Goal: Task Accomplishment & Management: Complete application form

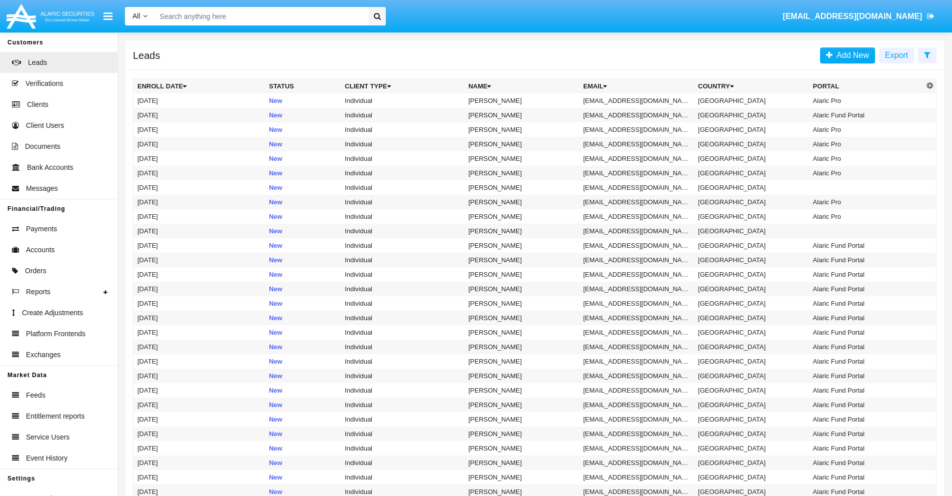
click at [927, 54] on icon at bounding box center [927, 55] width 6 height 8
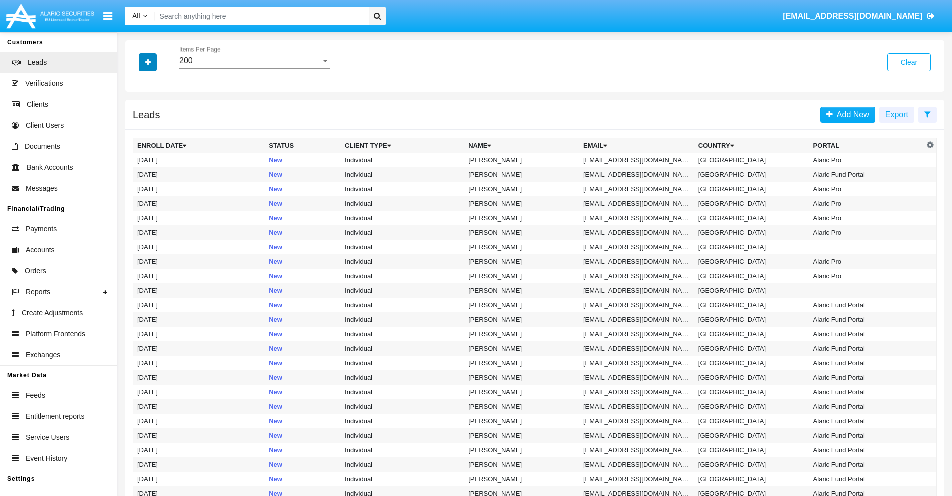
click at [148, 62] on icon "button" at bounding box center [147, 62] width 5 height 7
click at [155, 126] on span "Email" at bounding box center [155, 126] width 20 height 12
click at [137, 130] on input "Email" at bounding box center [137, 130] width 0 height 0
checkbox input "true"
click at [148, 62] on icon "button" at bounding box center [147, 62] width 5 height 7
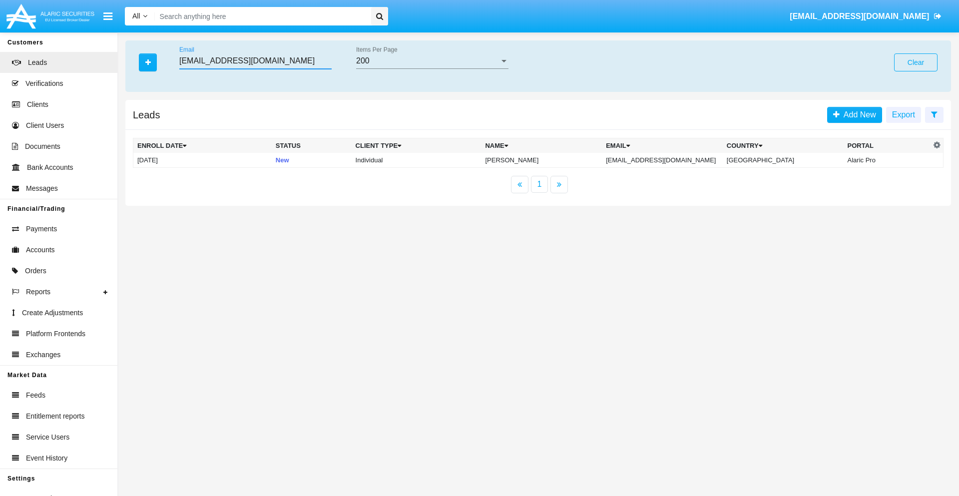
type input "diqz1ghui3@mn3x63.hk"
click at [672, 160] on td "diqz1ghui3@mn3x63.hk" at bounding box center [662, 160] width 121 height 15
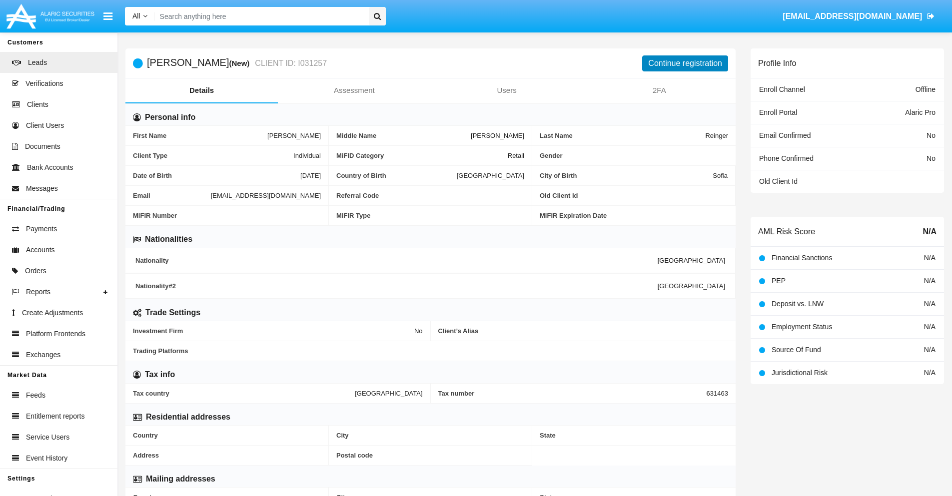
click at [685, 63] on button "Continue registration" at bounding box center [685, 63] width 86 height 16
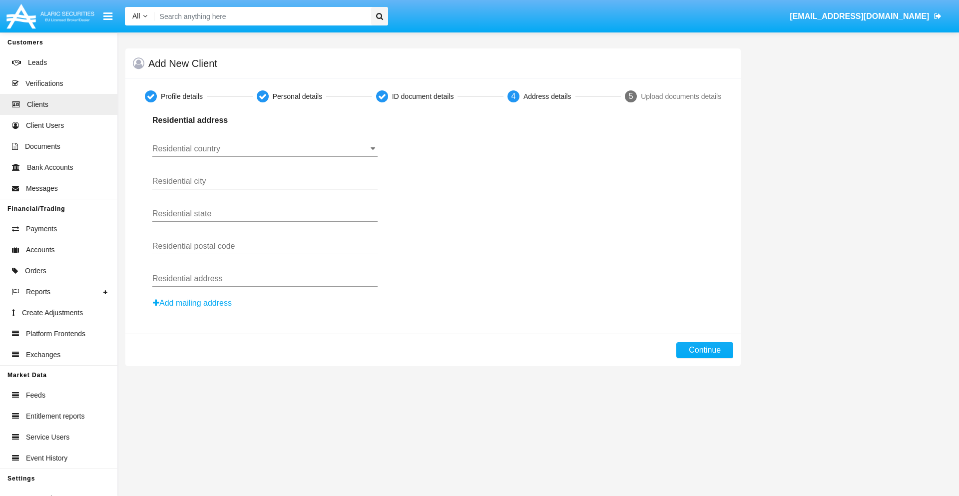
click at [265, 149] on input "Residential country" at bounding box center [264, 148] width 225 height 9
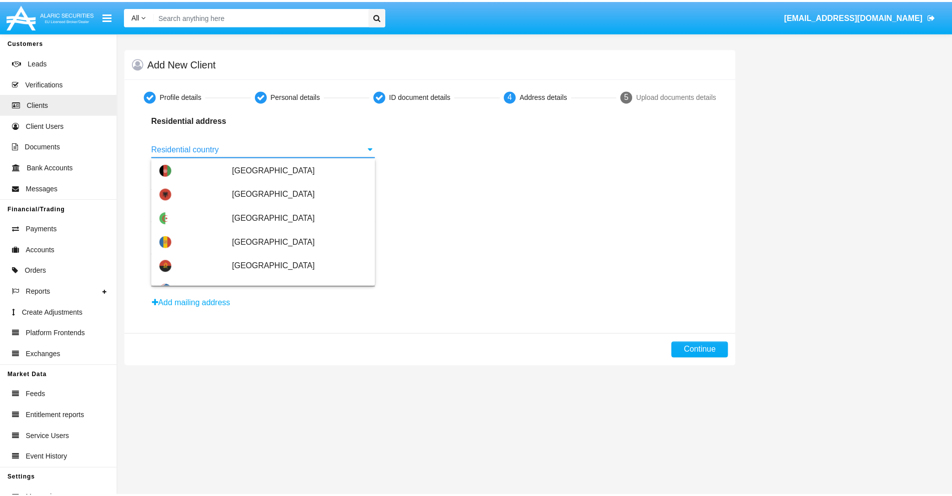
scroll to position [591, 0]
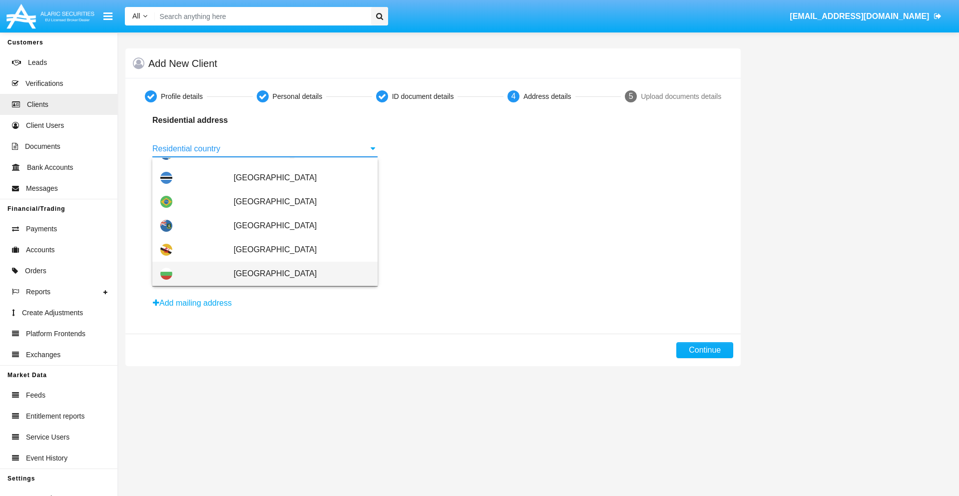
click at [296, 274] on span "[GEOGRAPHIC_DATA]" at bounding box center [302, 274] width 136 height 24
type input "[GEOGRAPHIC_DATA]"
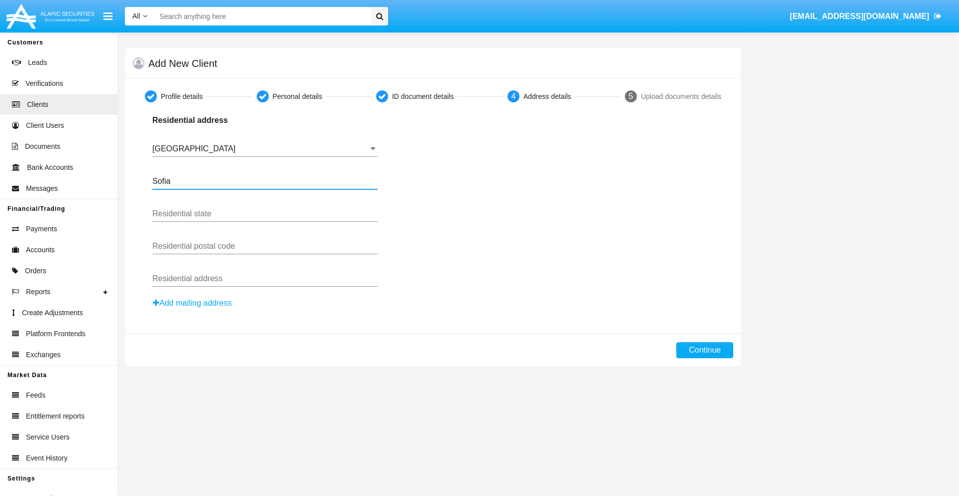
type input "Sofia"
type input "1000"
type input "Vasil Levski"
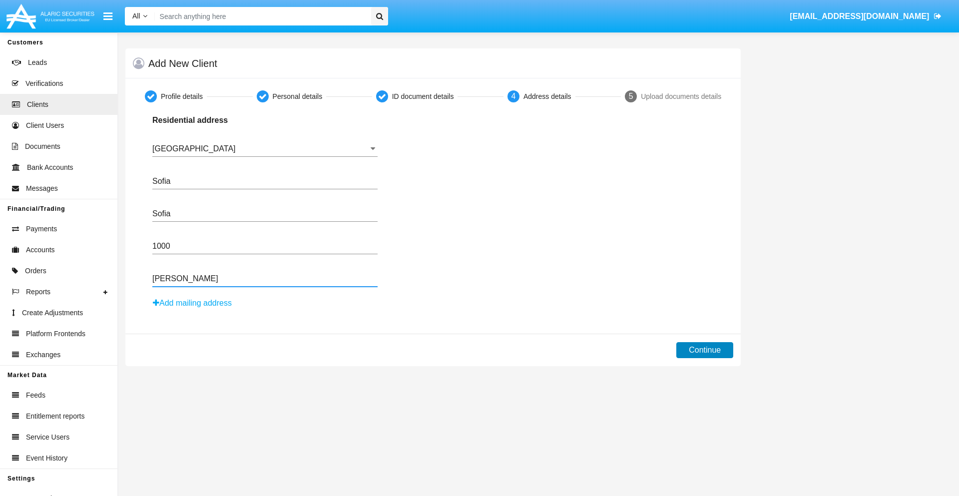
click at [705, 350] on button "Continue" at bounding box center [704, 350] width 57 height 16
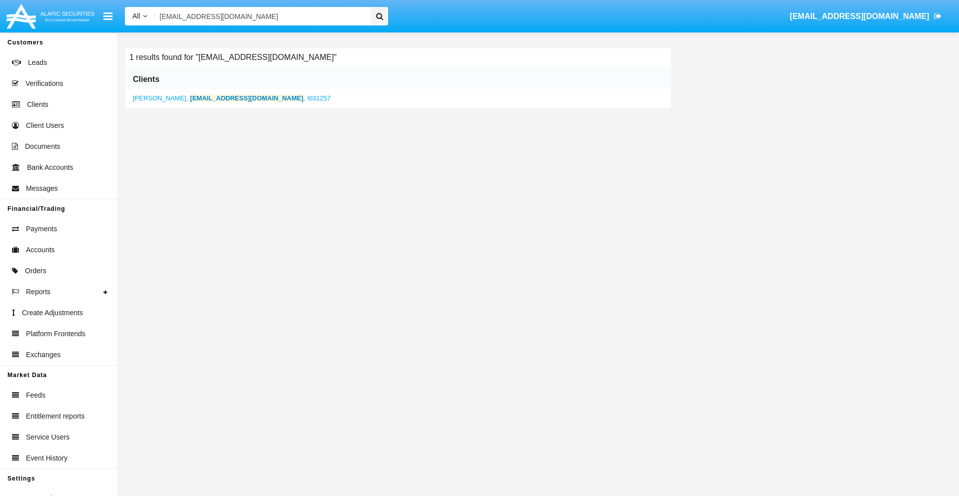
type input "diqz1ghui3@mn3x63.hk"
click at [214, 98] on b "diqz1ghui3@mn3x63.hk" at bounding box center [246, 97] width 113 height 7
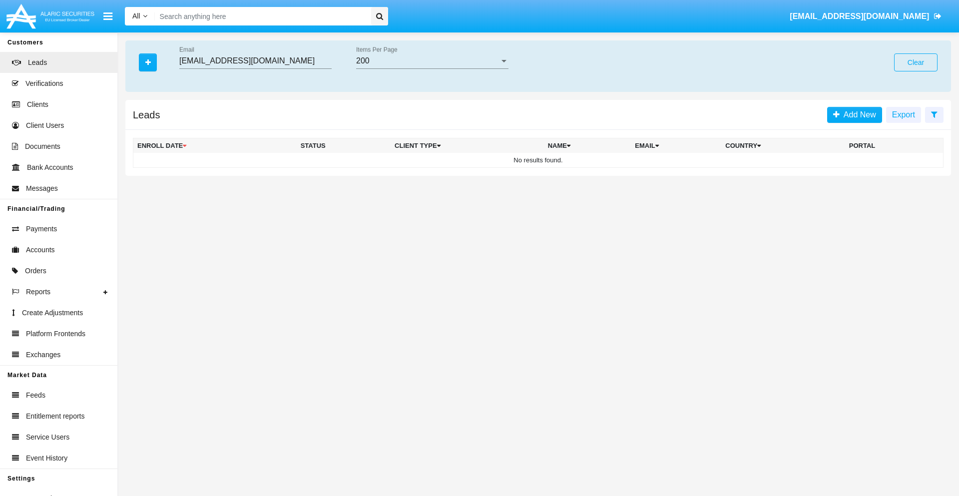
click at [916, 62] on button "Clear" at bounding box center [915, 62] width 43 height 18
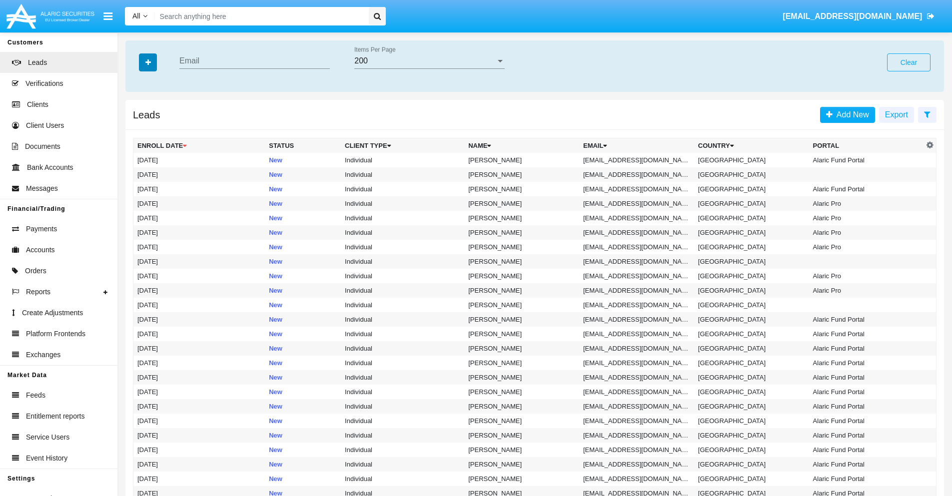
click at [148, 62] on icon "button" at bounding box center [147, 62] width 5 height 7
type input "[EMAIL_ADDRESS][DOMAIN_NAME]"
click at [639, 174] on td "ff0m-4sxkkl9@2423.vn" at bounding box center [636, 174] width 115 height 14
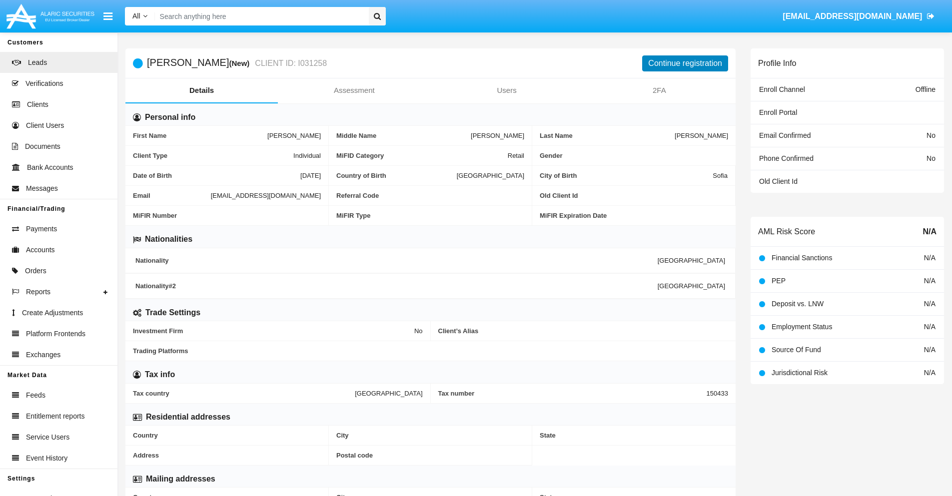
click at [685, 63] on button "Continue registration" at bounding box center [685, 63] width 86 height 16
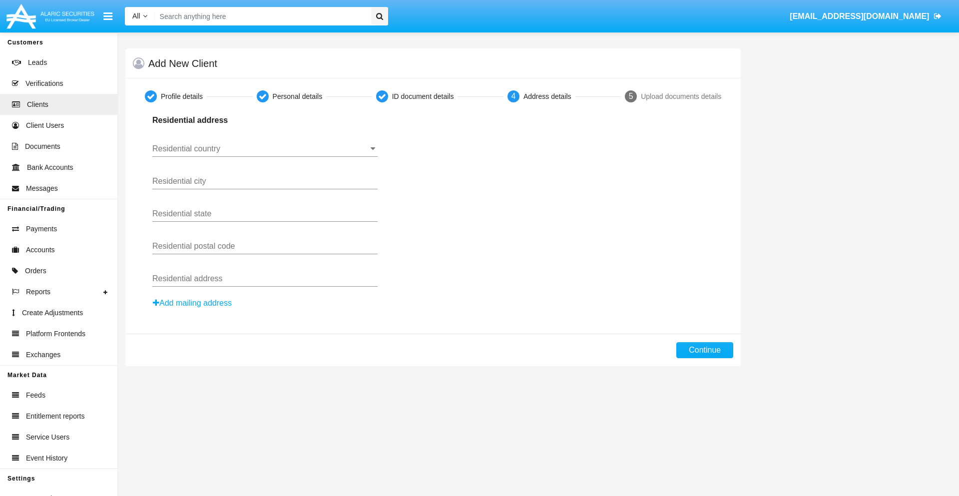
click at [193, 303] on button "Add mailing address" at bounding box center [192, 303] width 80 height 13
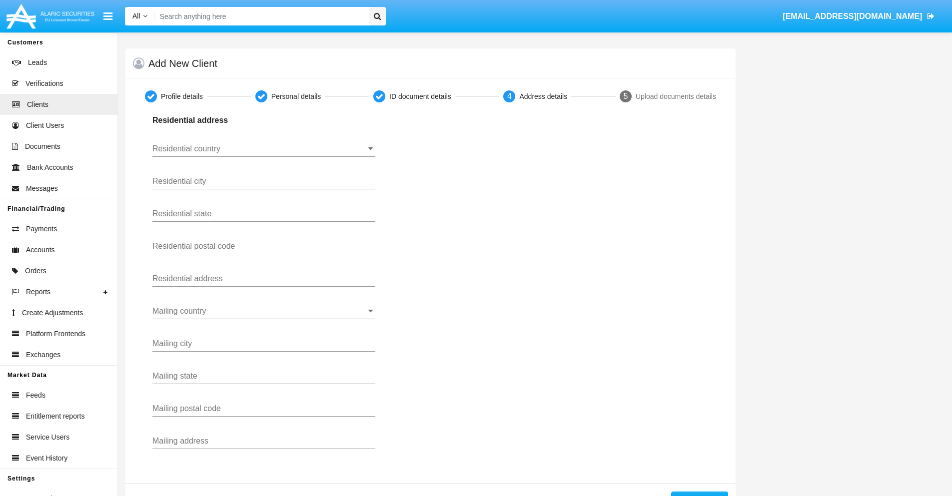
click at [264, 149] on input "Residential country" at bounding box center [263, 148] width 223 height 9
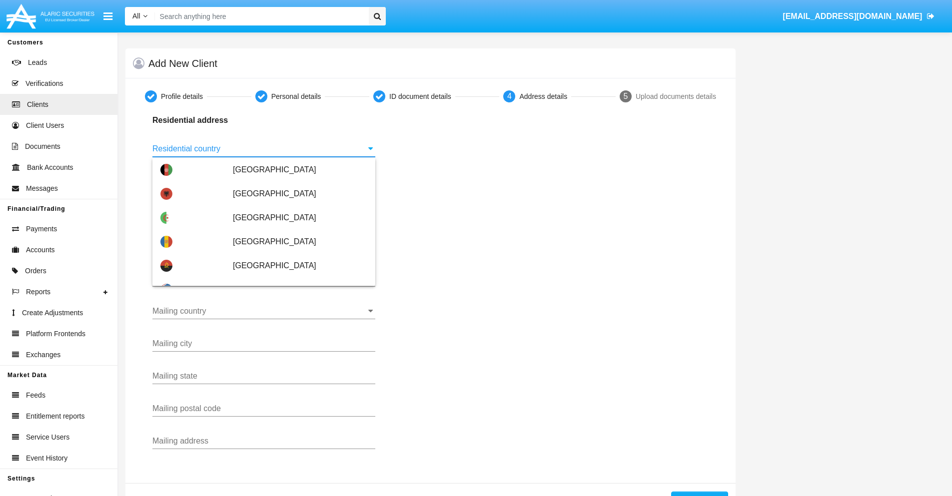
scroll to position [591, 0]
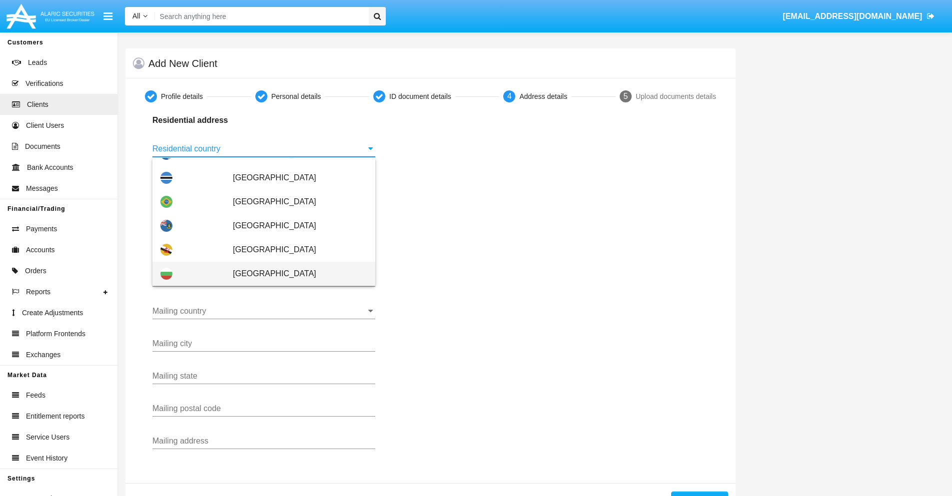
click at [295, 274] on span "[GEOGRAPHIC_DATA]" at bounding box center [300, 274] width 134 height 24
type input "[GEOGRAPHIC_DATA]"
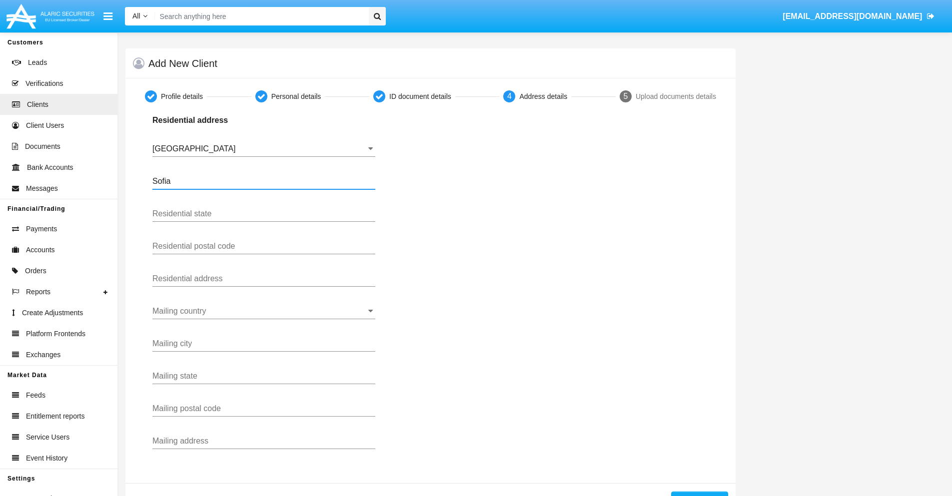
type input "Sofia"
type input "1000"
type input "Vasil Levski"
click at [264, 311] on input "Mailing country" at bounding box center [263, 311] width 223 height 9
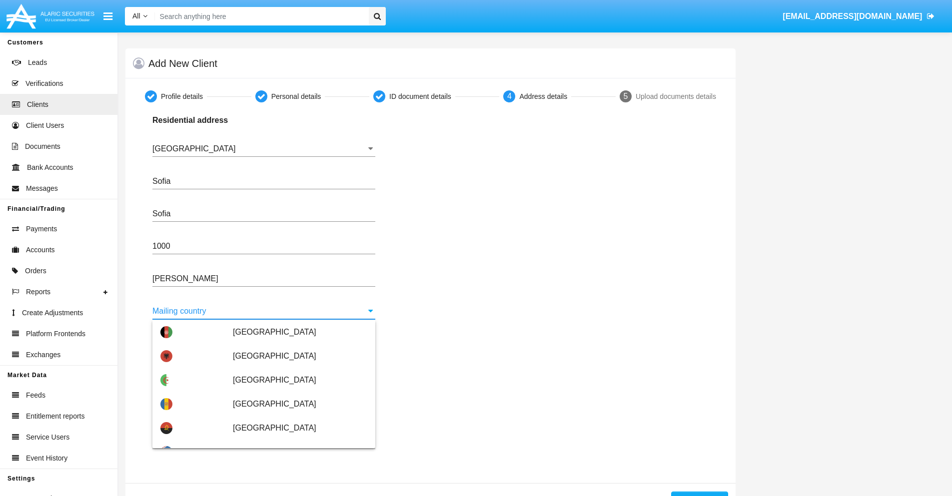
scroll to position [64, 0]
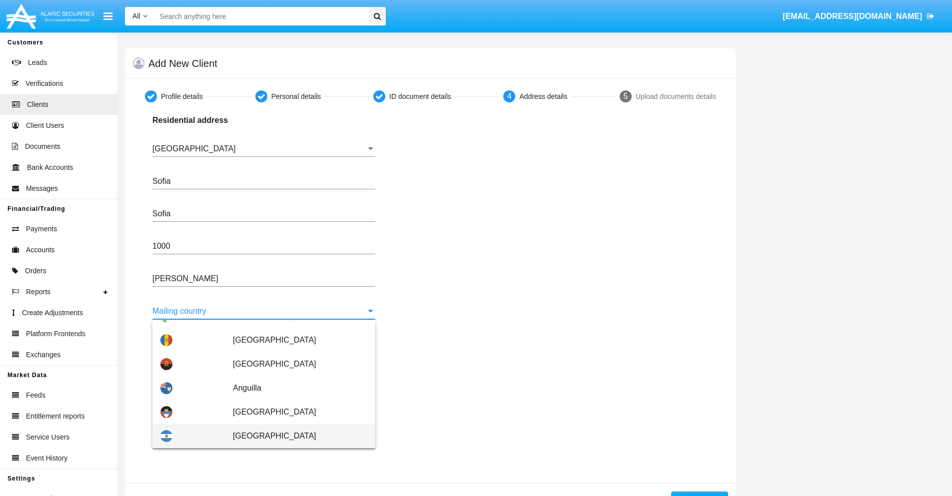
click at [295, 436] on span "Argentina" at bounding box center [300, 436] width 134 height 24
type input "Argentina"
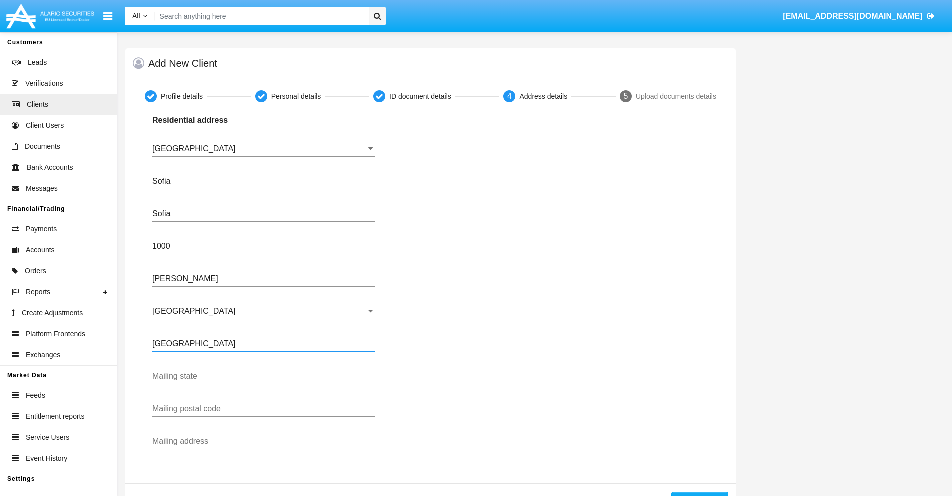
type input "Buenos Aires"
type input "7777"
type input "Test Mail Address"
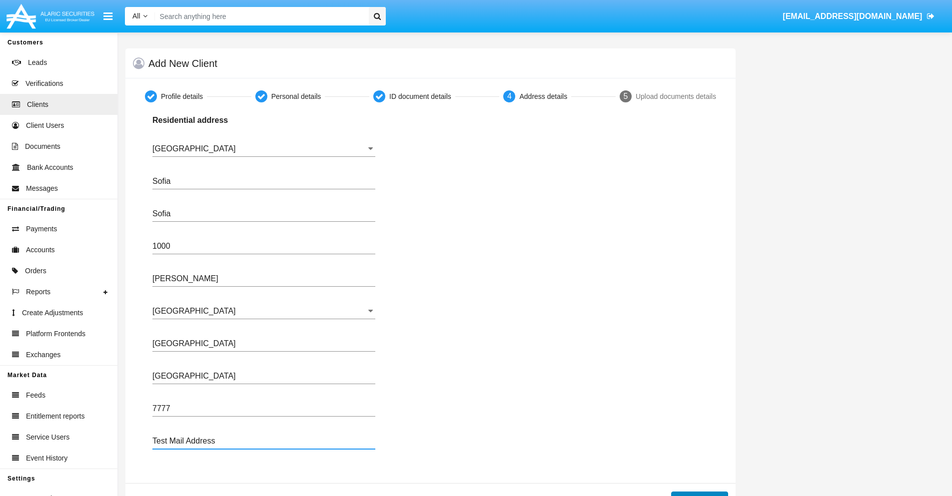
click at [699, 494] on button "Continue" at bounding box center [699, 500] width 57 height 16
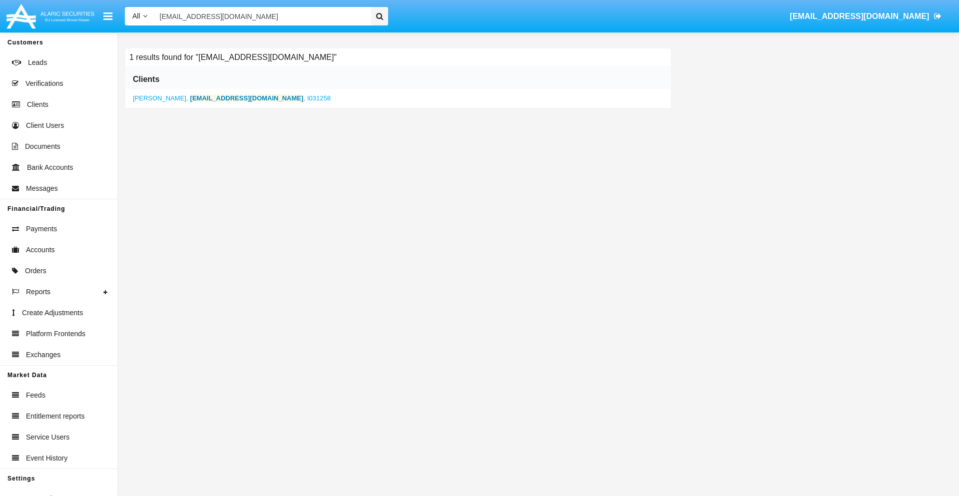
type input "ff0m-4sxkkl9@2423.vn"
click at [216, 98] on b "ff0m-4sxkkl9@2423.vn" at bounding box center [246, 97] width 113 height 7
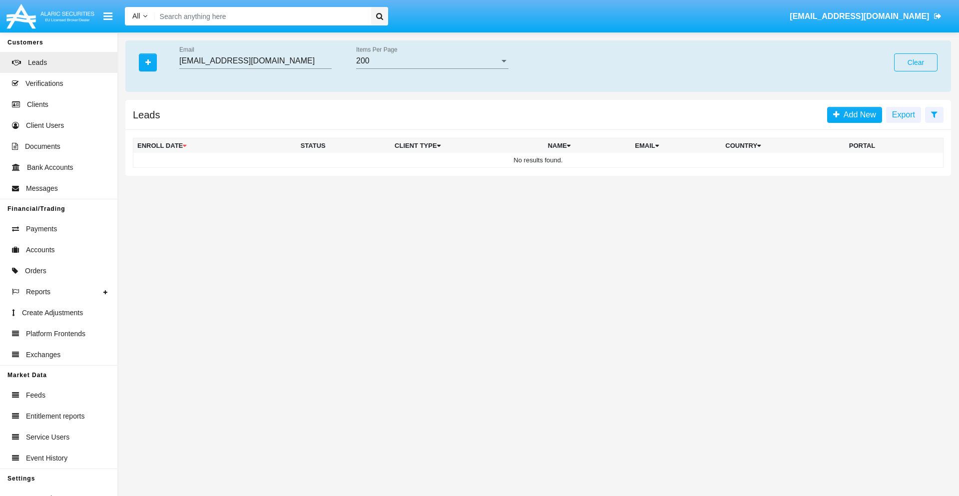
click at [916, 62] on button "Clear" at bounding box center [915, 62] width 43 height 18
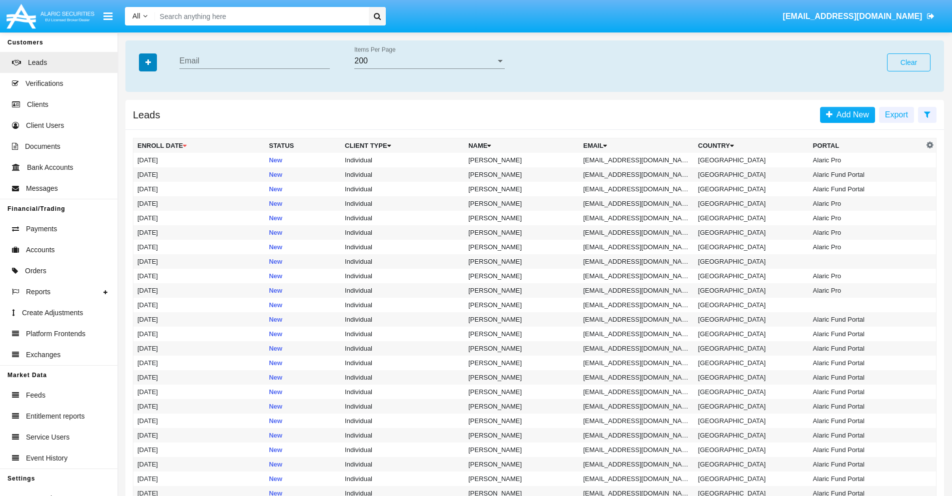
click at [148, 62] on icon "button" at bounding box center [147, 62] width 5 height 7
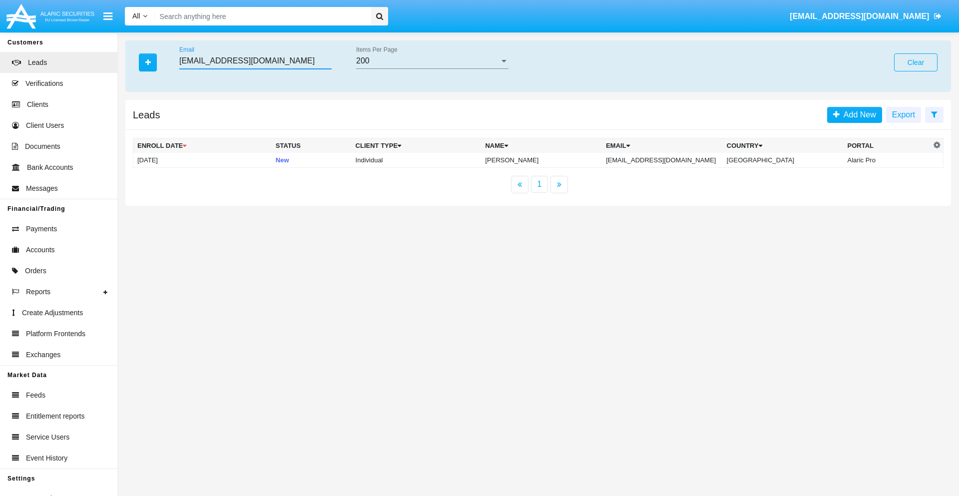
type input "[EMAIL_ADDRESS][DOMAIN_NAME]"
click at [673, 160] on td "[EMAIL_ADDRESS][DOMAIN_NAME]" at bounding box center [662, 160] width 121 height 15
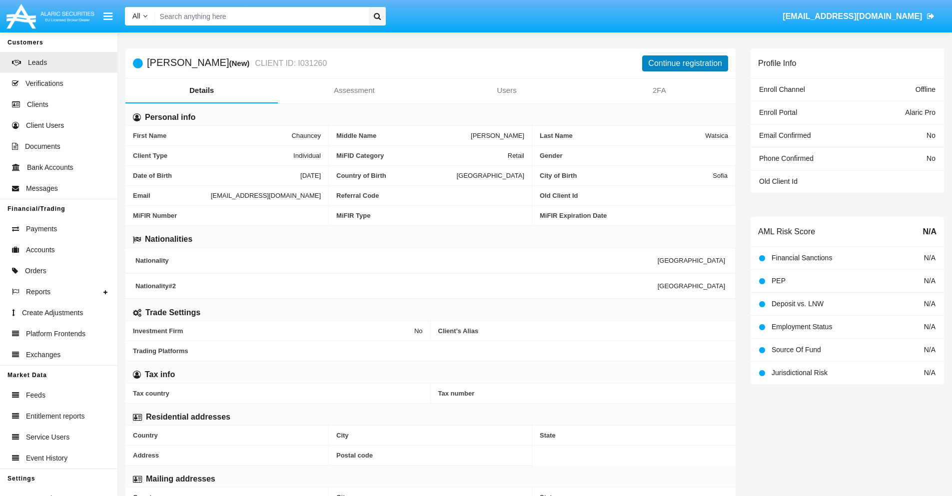
click at [685, 63] on button "Continue registration" at bounding box center [685, 63] width 86 height 16
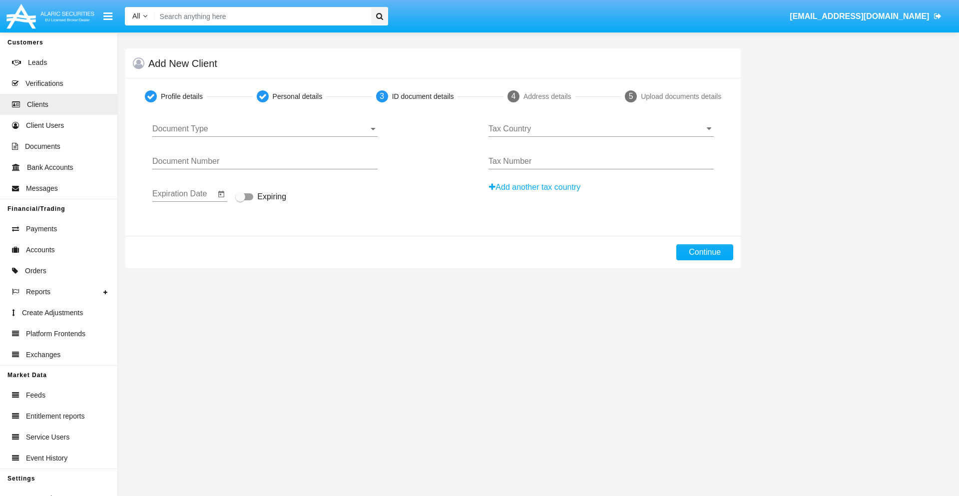
click at [265, 129] on span "Document Type" at bounding box center [260, 128] width 216 height 9
click at [265, 136] on span "Passport" at bounding box center [264, 136] width 225 height 24
type input "jaDzYrBCqoMKbtT"
click at [261, 197] on span "Expiring" at bounding box center [271, 197] width 29 height 12
click at [240, 200] on input "Expiring" at bounding box center [240, 200] width 0 height 0
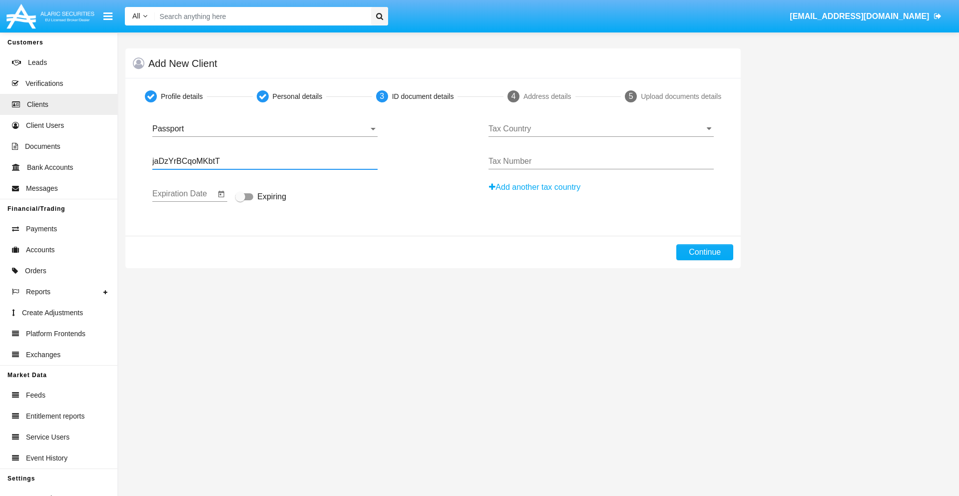
checkbox input "true"
click at [601, 129] on input "Tax Country" at bounding box center [601, 128] width 225 height 9
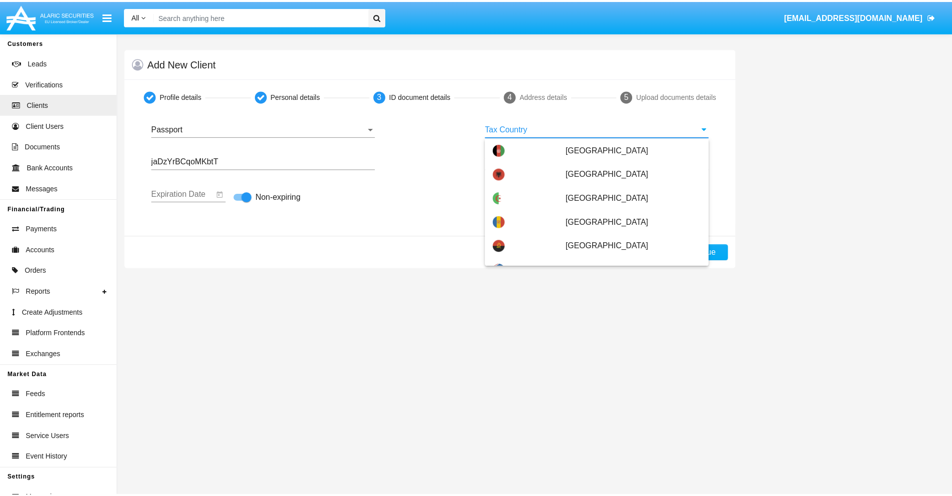
scroll to position [2725, 0]
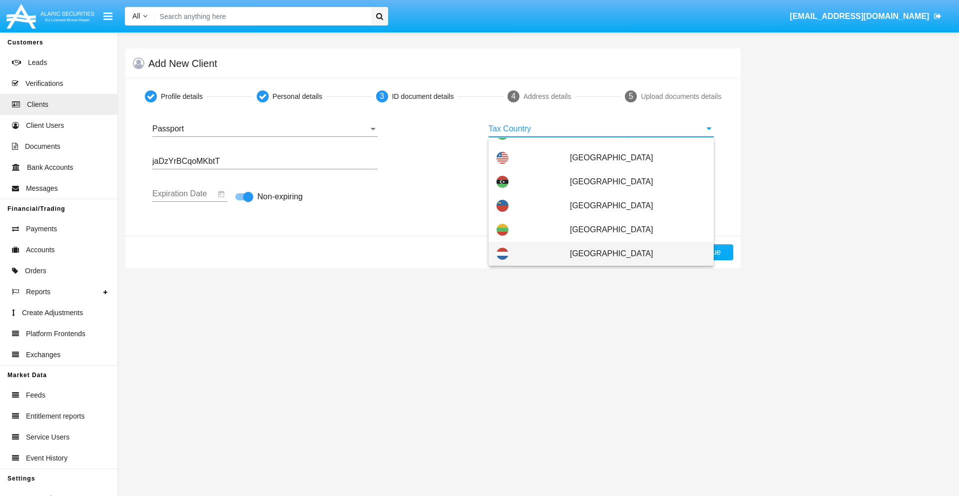
click at [632, 254] on span "[GEOGRAPHIC_DATA]" at bounding box center [638, 254] width 136 height 24
type input "[GEOGRAPHIC_DATA]"
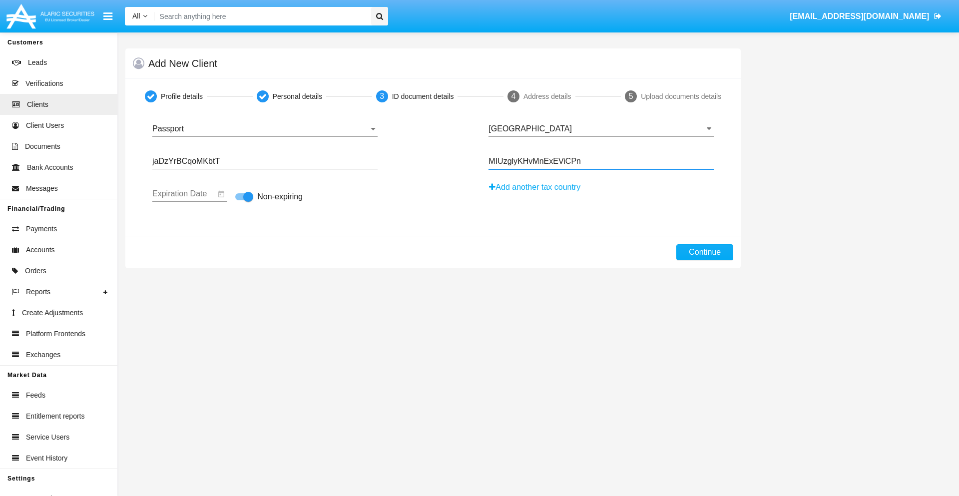
type input "MIUzglyKHvMnExEViCPn"
click at [705, 252] on button "Continue" at bounding box center [704, 252] width 57 height 16
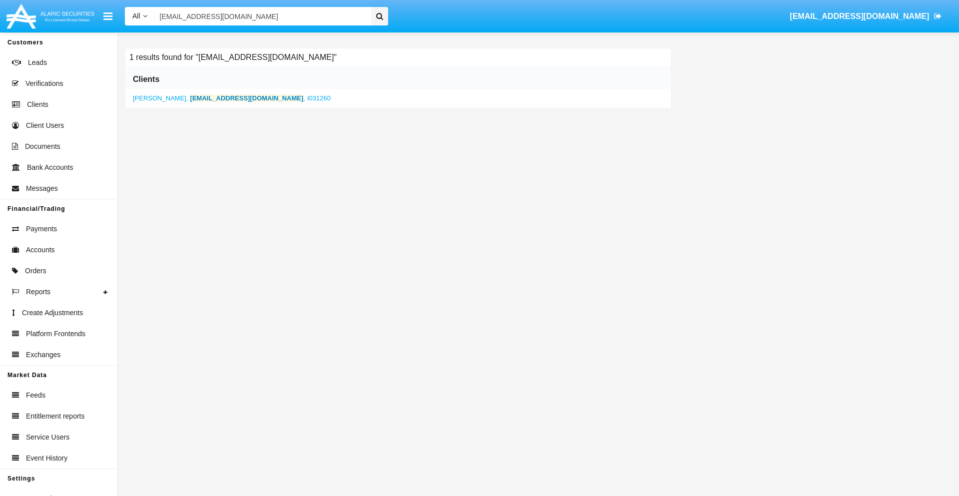
type input "[EMAIL_ADDRESS][DOMAIN_NAME]"
click at [219, 98] on b "[EMAIL_ADDRESS][DOMAIN_NAME]" at bounding box center [246, 97] width 113 height 7
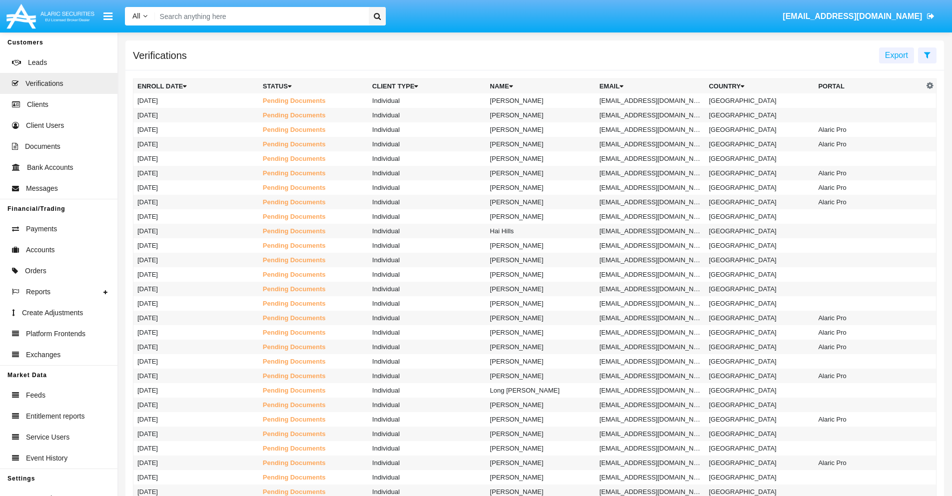
click at [927, 54] on icon at bounding box center [927, 55] width 6 height 8
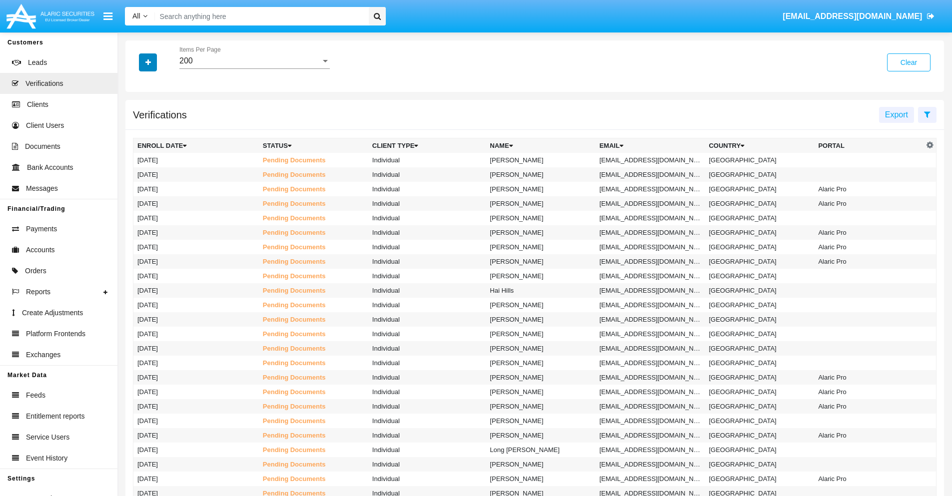
click at [148, 62] on icon "button" at bounding box center [147, 62] width 5 height 7
click at [155, 141] on span "Email" at bounding box center [155, 141] width 20 height 12
click at [137, 145] on input "Email" at bounding box center [137, 145] width 0 height 0
checkbox input "true"
click at [148, 62] on icon "button" at bounding box center [147, 62] width 5 height 7
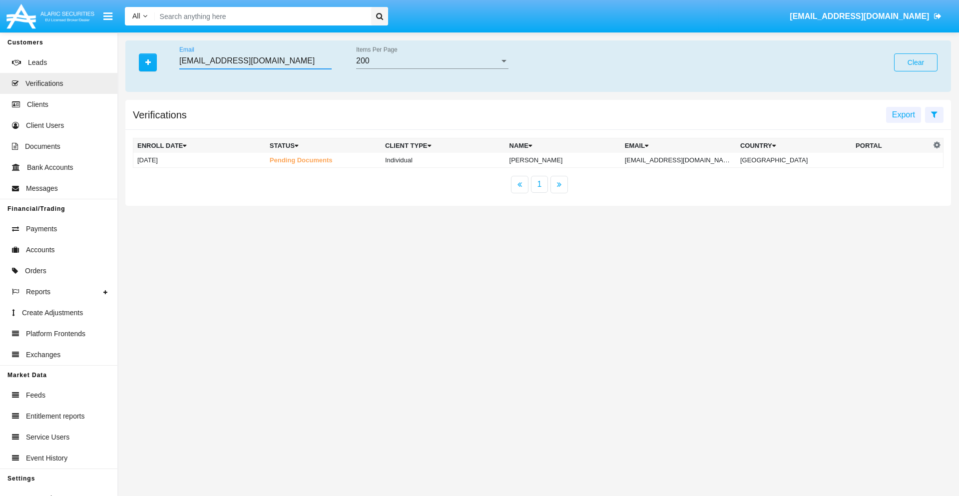
type input "[EMAIL_ADDRESS][DOMAIN_NAME]"
click at [689, 160] on td "[EMAIL_ADDRESS][DOMAIN_NAME]" at bounding box center [678, 160] width 115 height 15
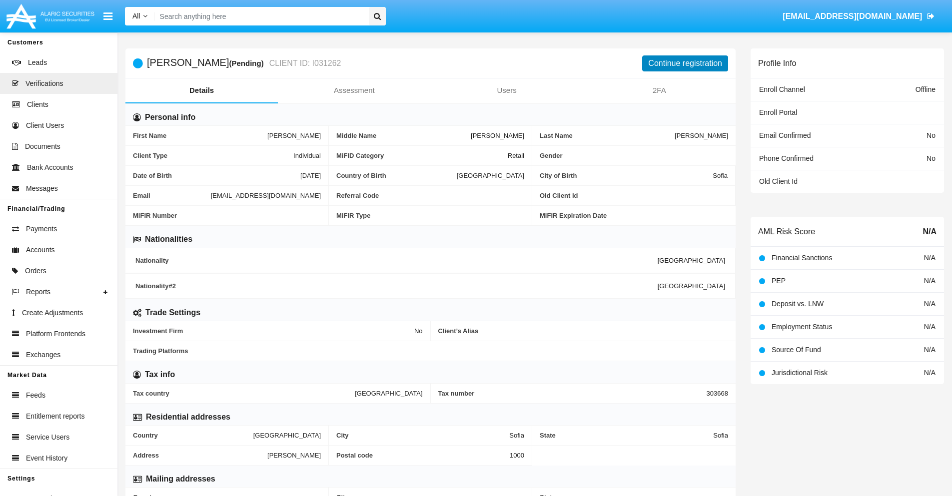
click at [685, 63] on button "Continue registration" at bounding box center [685, 63] width 86 height 16
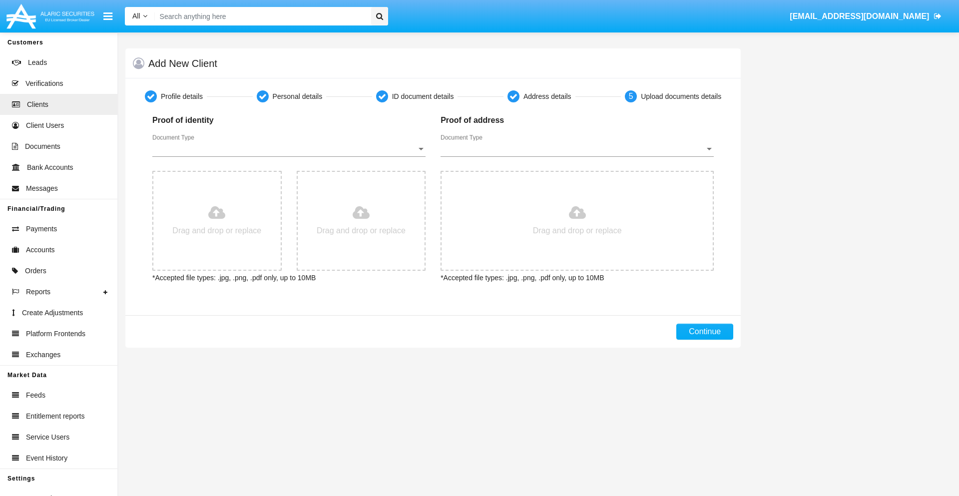
click at [289, 149] on span "Document Type" at bounding box center [284, 148] width 264 height 9
click at [289, 156] on span "Passport" at bounding box center [288, 156] width 273 height 24
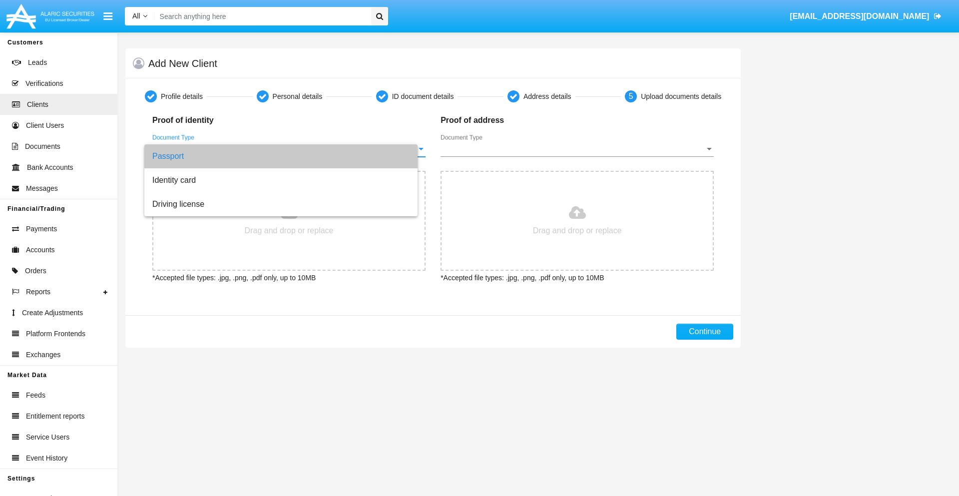
type input "C:\fakepath\passport.png"
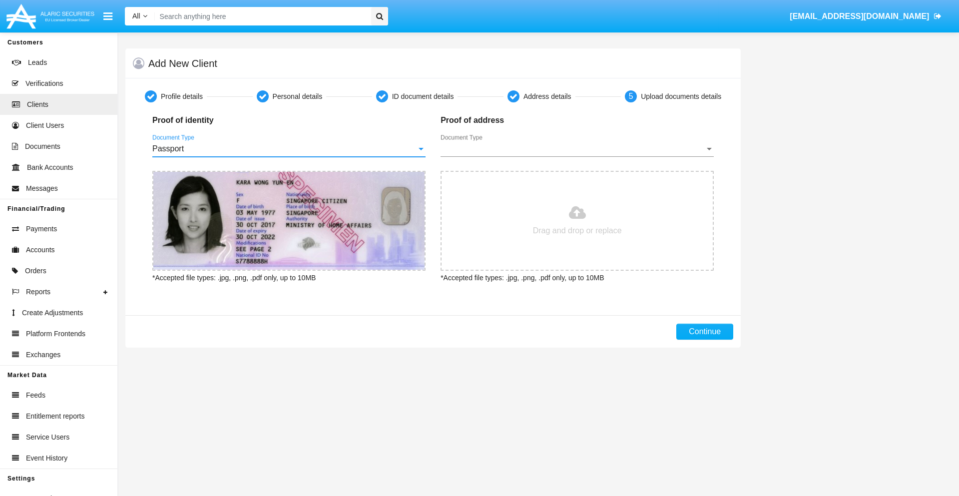
click at [577, 149] on span "Document Type" at bounding box center [573, 148] width 264 height 9
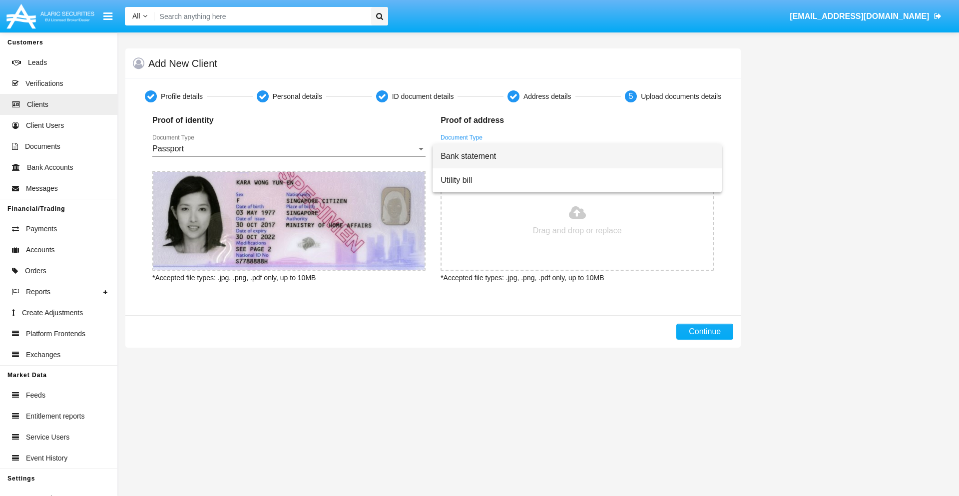
click at [577, 156] on span "Bank statement" at bounding box center [577, 156] width 273 height 24
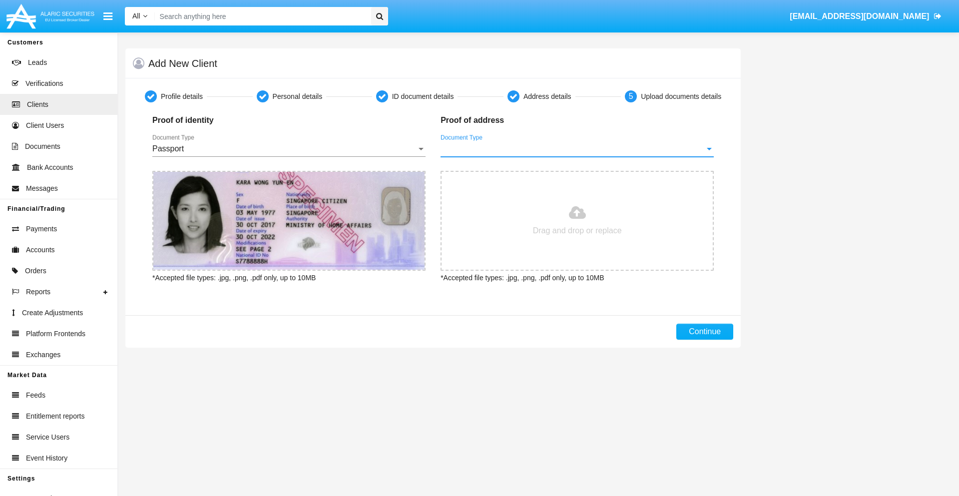
type input "C:\fakepath\bank-statement.png"
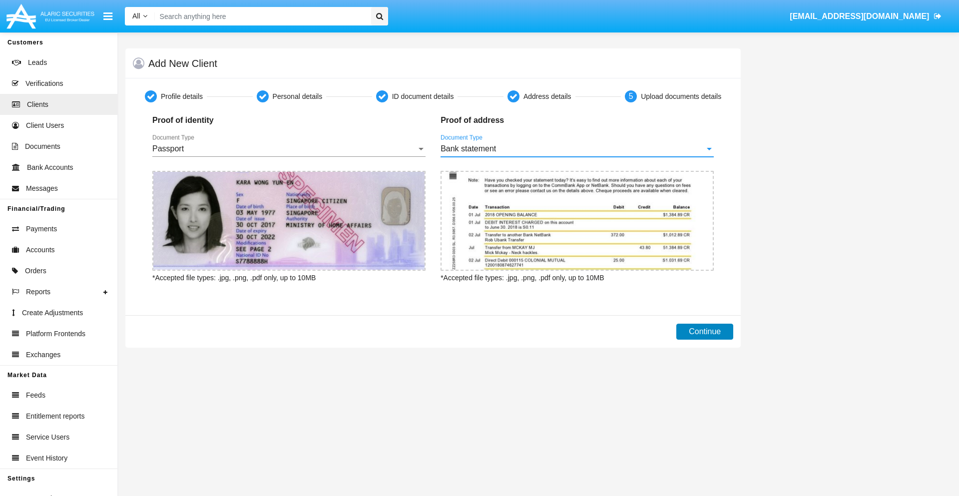
click at [705, 332] on button "Continue" at bounding box center [704, 332] width 57 height 16
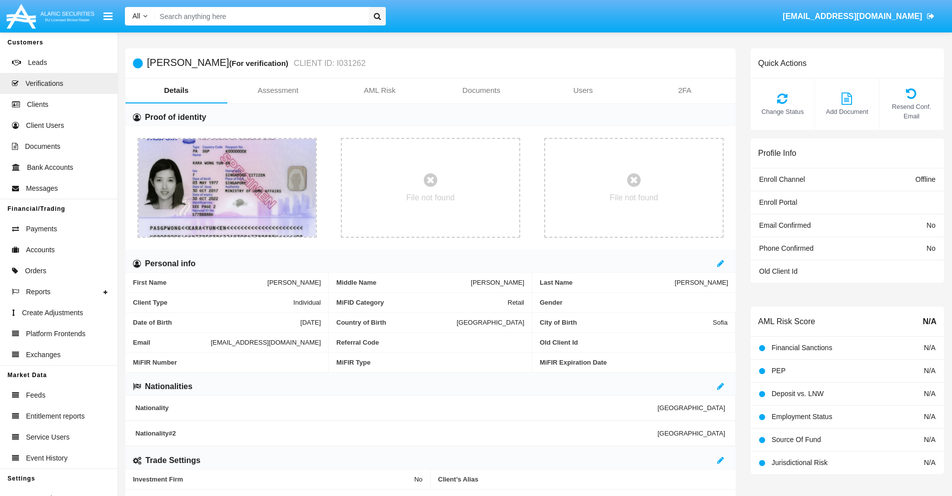
click at [481, 90] on link "Documents" at bounding box center [482, 90] width 102 height 24
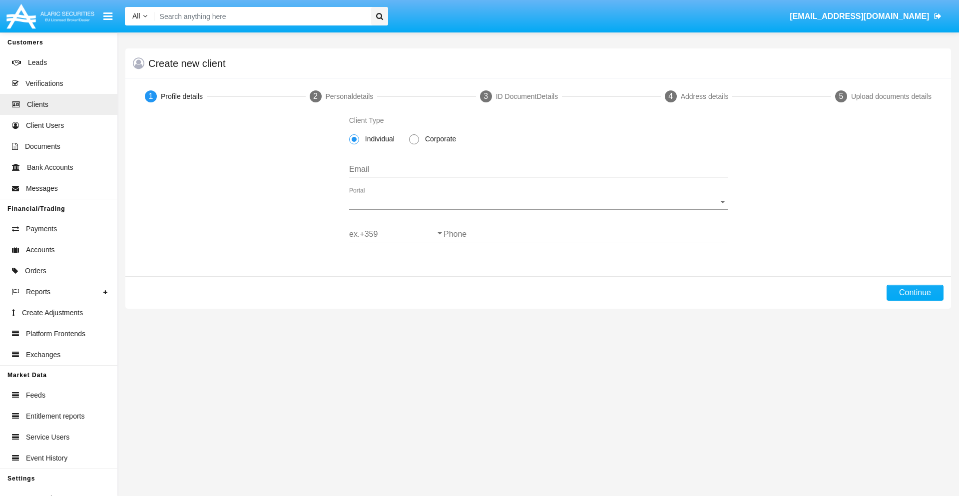
click at [378, 139] on span "Individual" at bounding box center [378, 139] width 38 height 10
click at [354, 144] on input "Individual" at bounding box center [354, 144] width 0 height 0
type input "[EMAIL_ADDRESS][DOMAIN_NAME]"
click at [538, 202] on span "Portal" at bounding box center [534, 201] width 370 height 9
click at [535, 209] on span "Alaric Pro" at bounding box center [538, 209] width 379 height 24
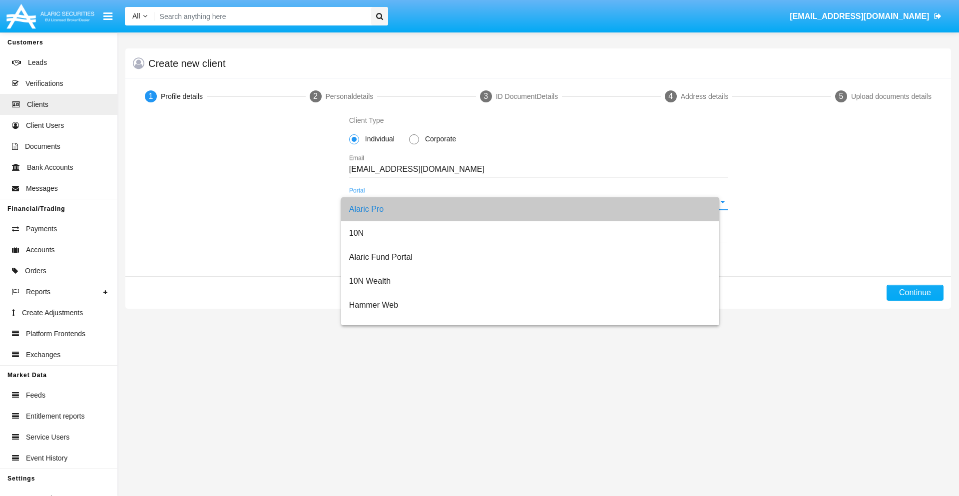
click at [396, 234] on input "ex.+359" at bounding box center [396, 234] width 94 height 9
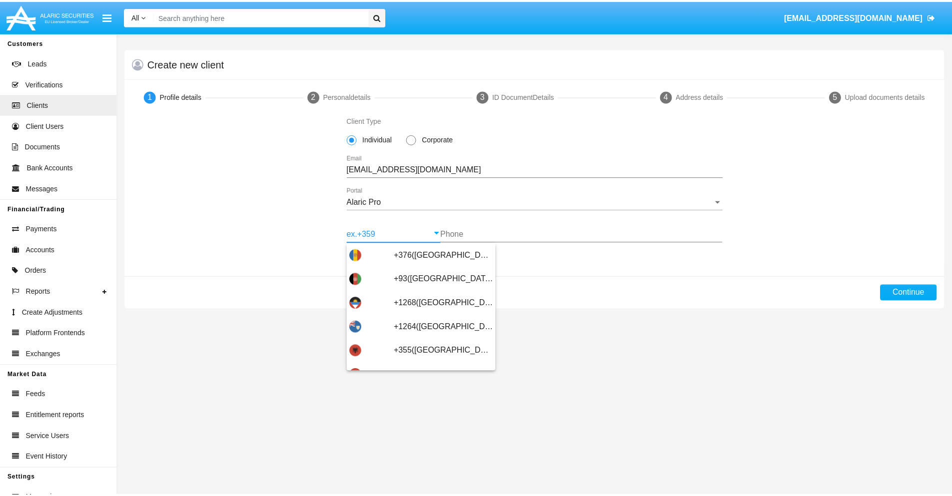
scroll to position [328, 0]
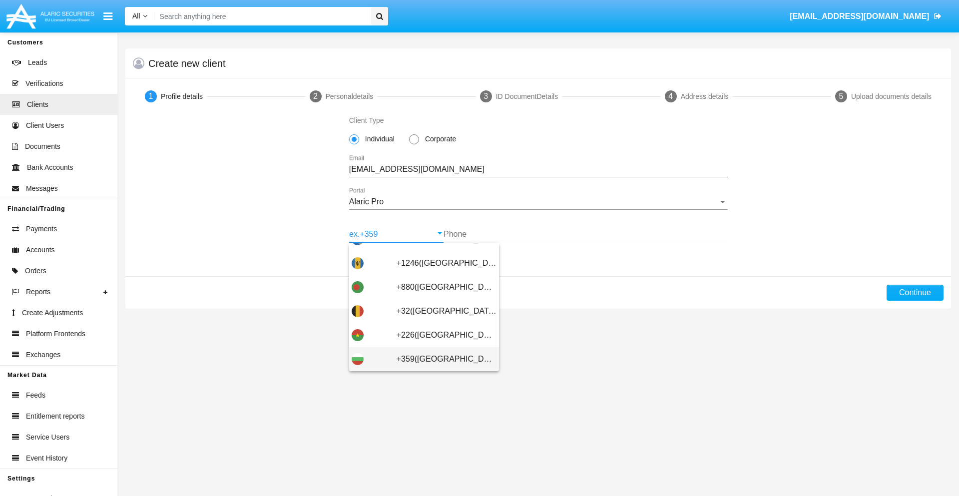
click at [439, 359] on span "+359([GEOGRAPHIC_DATA])" at bounding box center [447, 359] width 100 height 24
type input "+359([GEOGRAPHIC_DATA])"
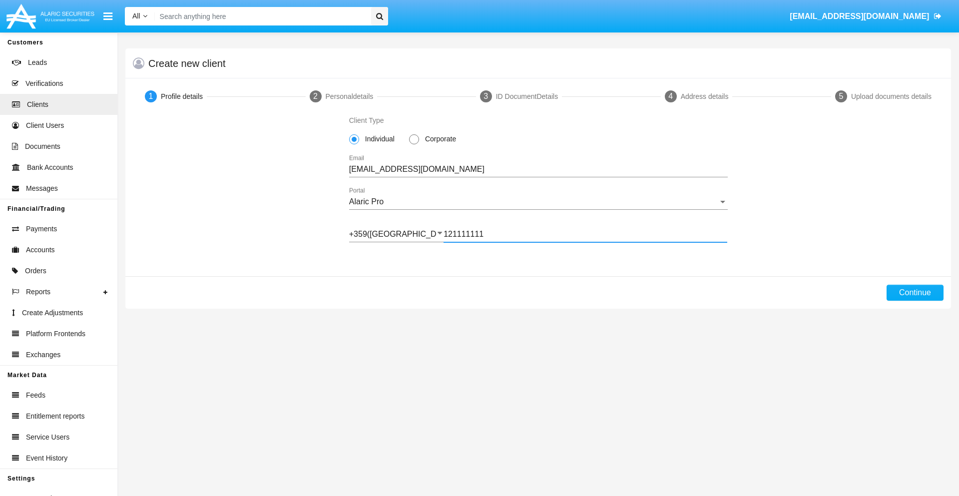
type input "121111111"
click at [915, 293] on button "Continue" at bounding box center [915, 293] width 57 height 16
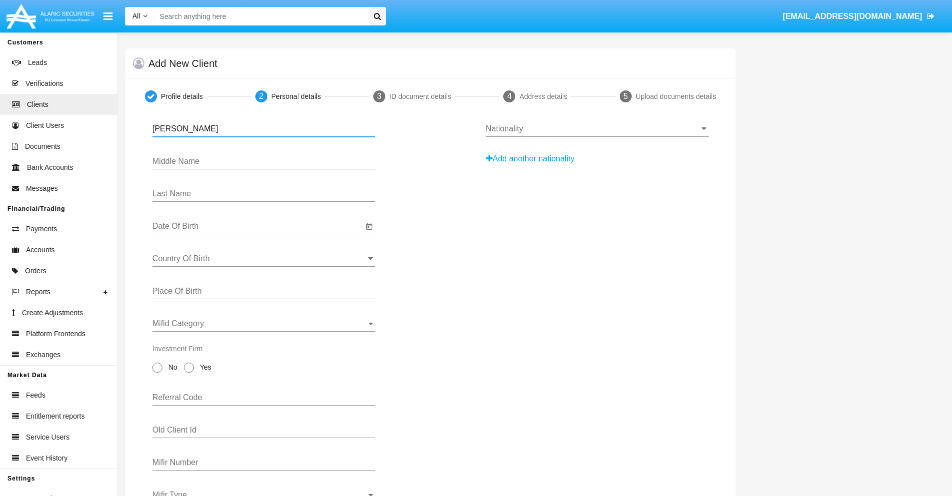
type input "[PERSON_NAME]"
click at [258, 226] on input "Date Of Birth" at bounding box center [257, 226] width 211 height 9
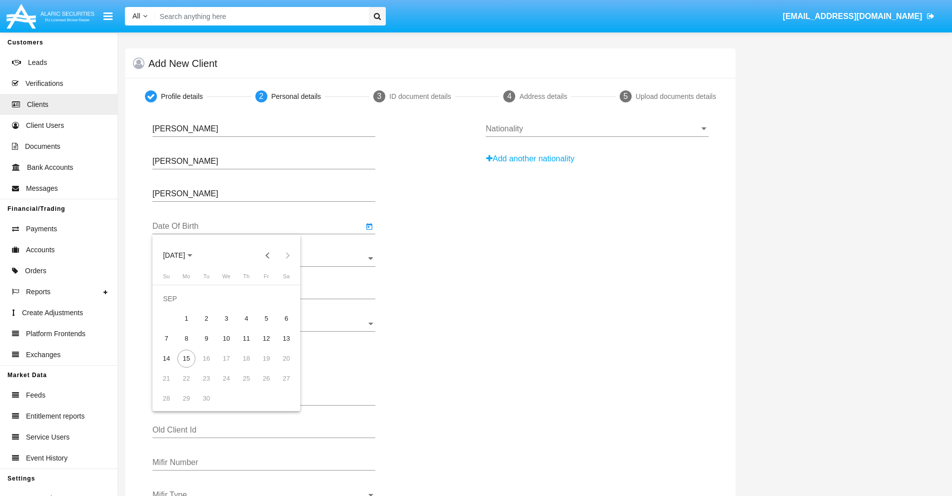
click at [182, 255] on span "[DATE]" at bounding box center [174, 256] width 22 height 8
click at [267, 255] on button "Previous 20 years" at bounding box center [268, 255] width 20 height 20
click at [244, 386] on div "2000" at bounding box center [243, 386] width 31 height 18
click at [174, 306] on div "JAN" at bounding box center [173, 306] width 31 height 18
click at [286, 298] on div "1" at bounding box center [286, 299] width 18 height 18
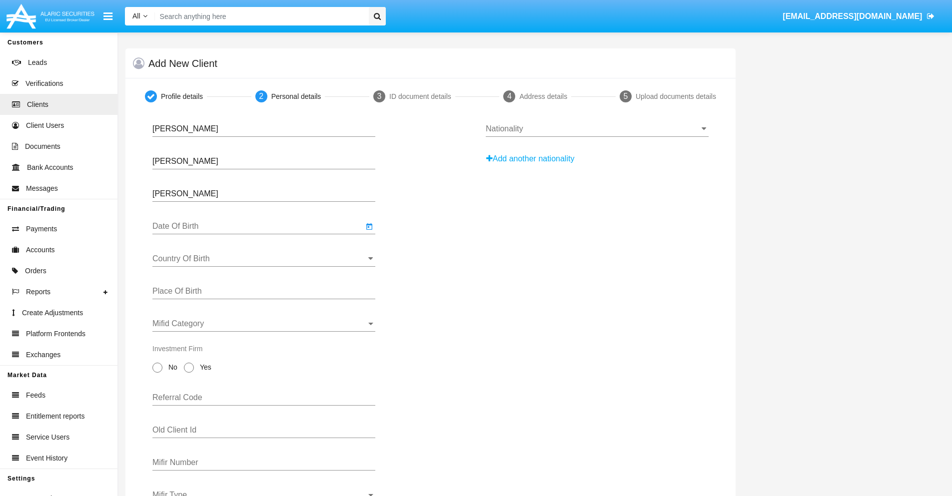
type input "[DATE]"
click at [264, 259] on input "Country Of Birth" at bounding box center [263, 258] width 223 height 9
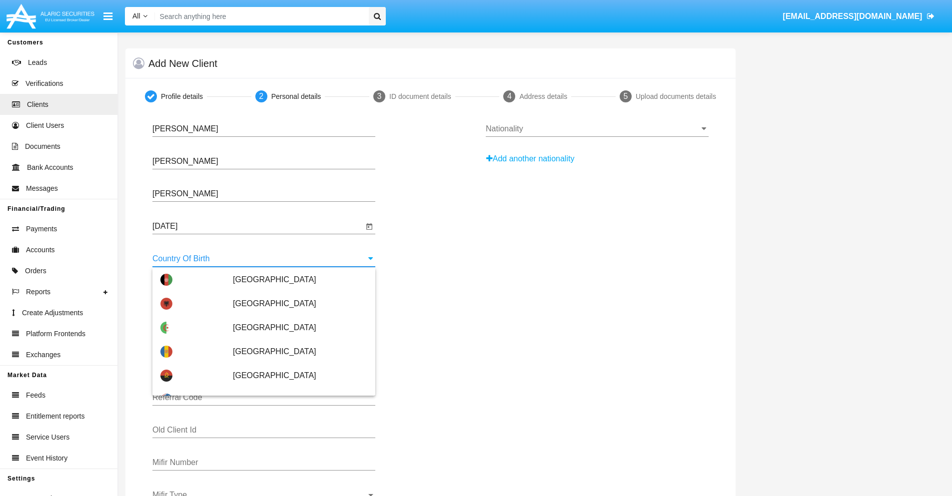
scroll to position [1910, 0]
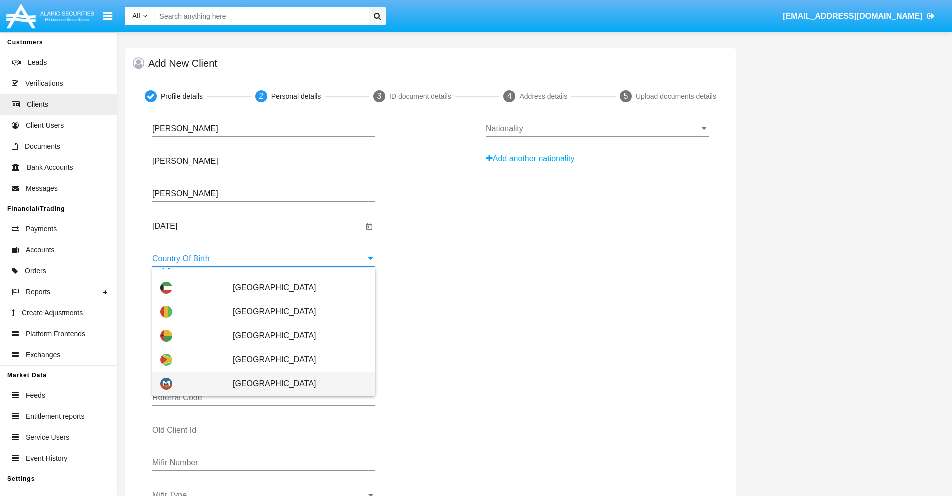
click at [295, 384] on span "[GEOGRAPHIC_DATA]" at bounding box center [300, 384] width 134 height 24
type input "[GEOGRAPHIC_DATA]"
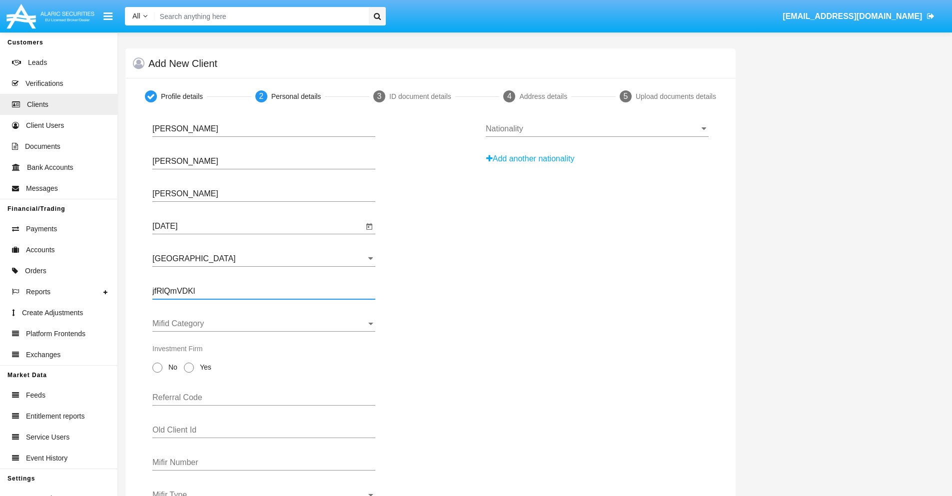
type input "jfRlQmVDKl"
click at [264, 324] on span "Mifid Category" at bounding box center [259, 323] width 214 height 9
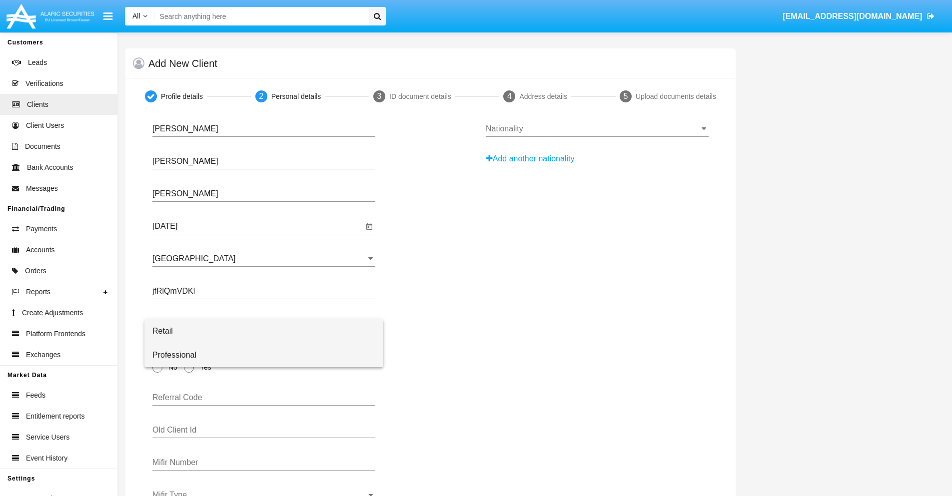
click at [264, 355] on span "Professional" at bounding box center [263, 355] width 223 height 24
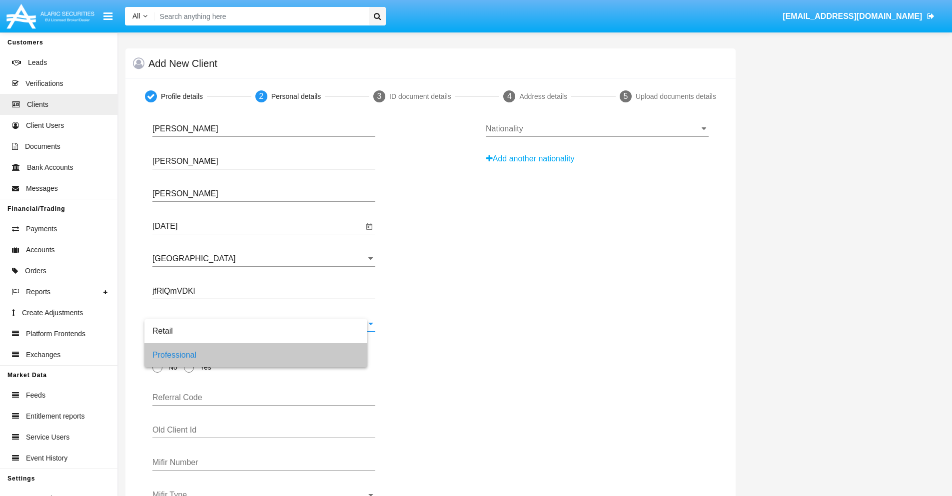
click at [171, 367] on span "No" at bounding box center [170, 367] width 17 height 10
click at [157, 373] on input "No" at bounding box center [157, 373] width 0 height 0
radio input "true"
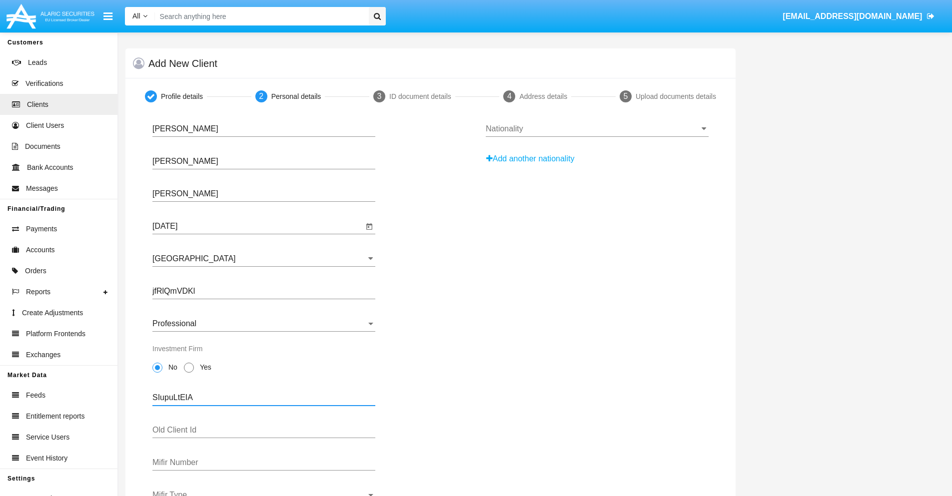
type input "SIupuLtEIA"
type input "TYpPUmGVHv"
type input "CYXW3oD91J0RUBp"
click at [264, 493] on span "Mifir Type" at bounding box center [259, 495] width 214 height 9
click at [264, 464] on span "CONCAT" at bounding box center [263, 464] width 223 height 24
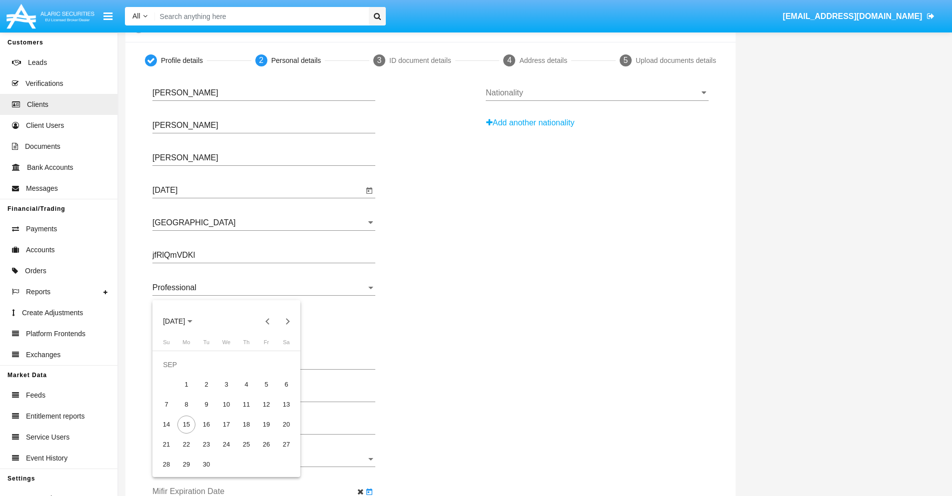
click at [182, 321] on span "[DATE]" at bounding box center [174, 322] width 22 height 8
click at [244, 412] on div "2030" at bounding box center [243, 412] width 31 height 18
click at [174, 372] on div "JAN" at bounding box center [173, 372] width 31 height 18
click at [206, 384] on div "1" at bounding box center [206, 385] width 18 height 18
type input "[DATE]"
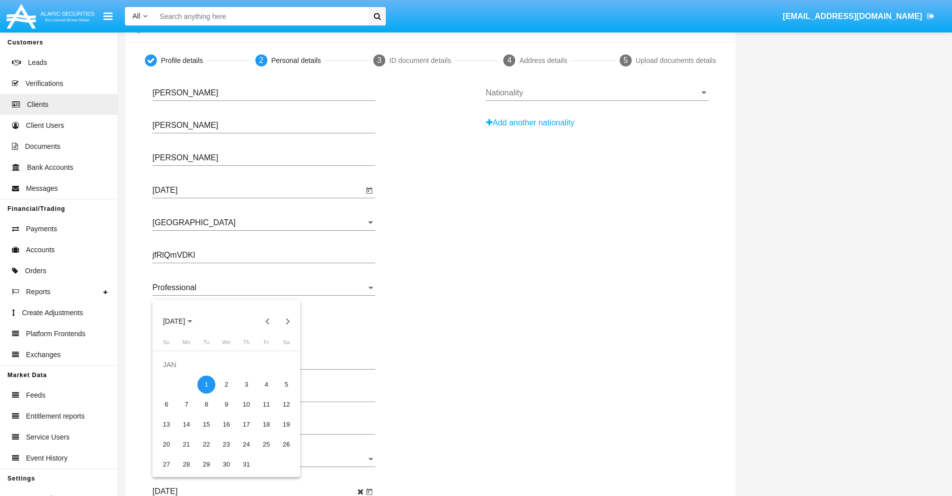
scroll to position [0, 0]
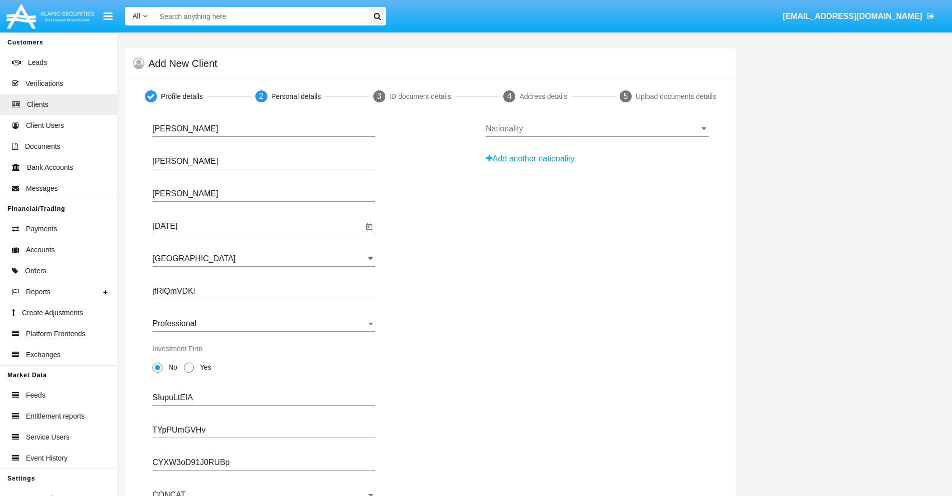
click at [596, 129] on input "Nationality" at bounding box center [597, 128] width 223 height 9
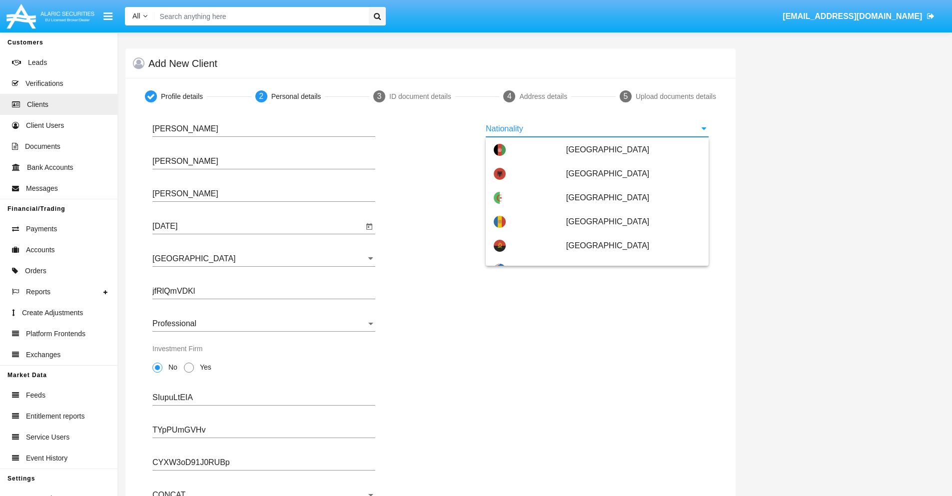
type input "[GEOGRAPHIC_DATA]"
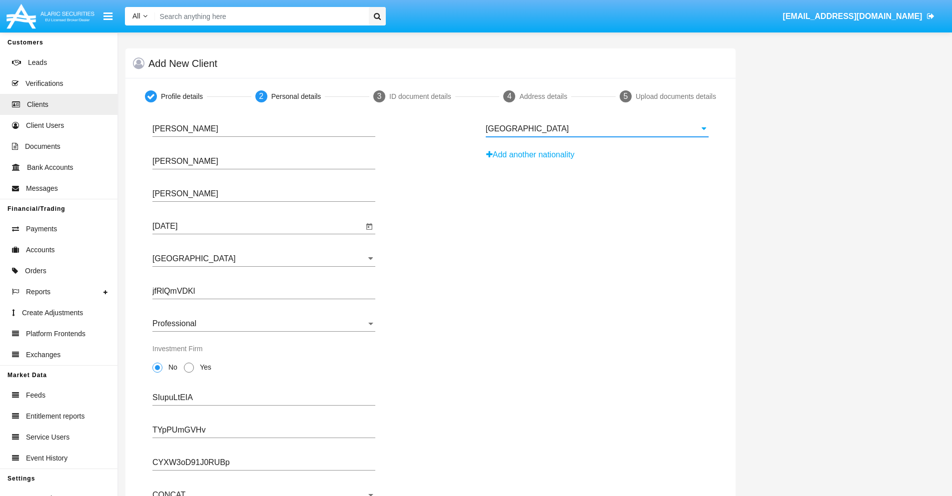
click at [534, 155] on button "Add another nationality" at bounding box center [533, 155] width 95 height 16
click at [596, 161] on input "Nationality #1" at bounding box center [597, 161] width 223 height 9
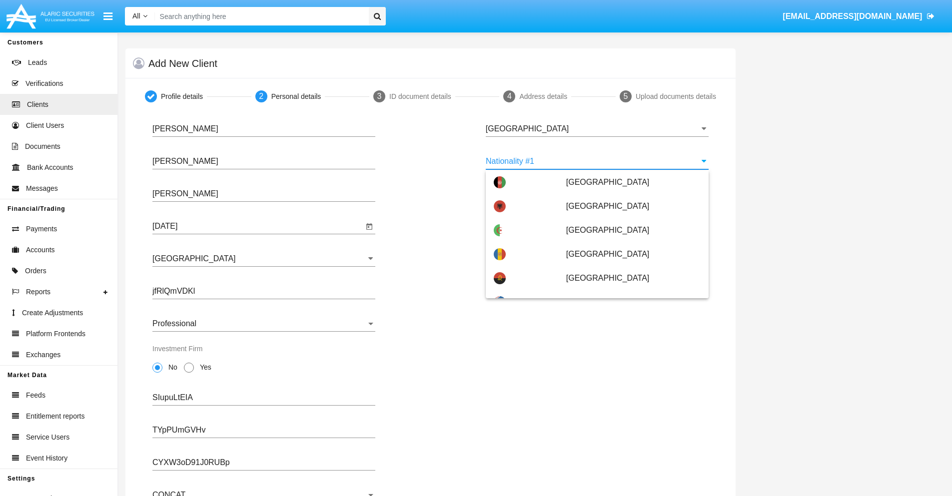
scroll to position [4452, 0]
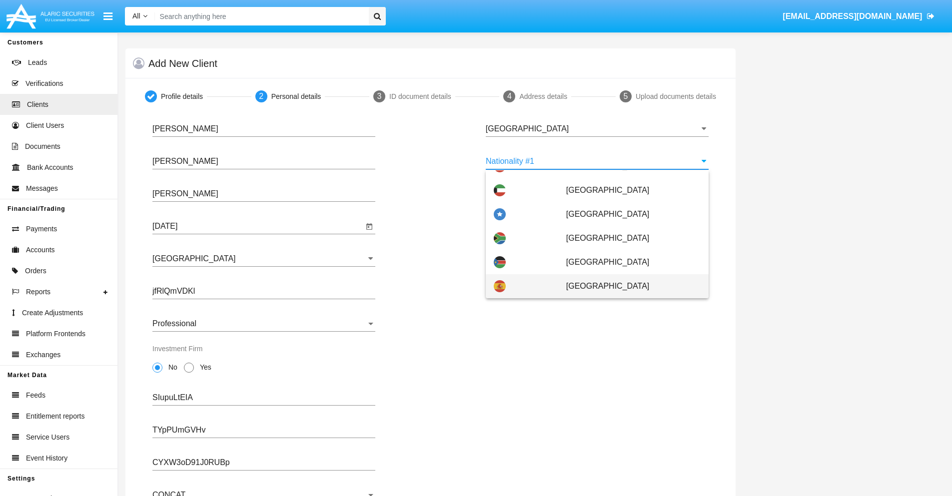
click at [628, 286] on span "[GEOGRAPHIC_DATA]" at bounding box center [633, 286] width 134 height 24
type input "[GEOGRAPHIC_DATA]"
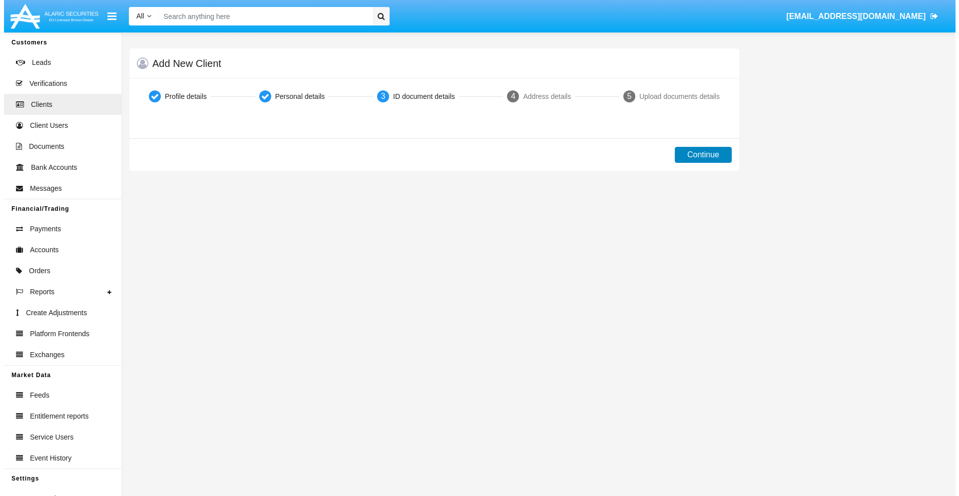
scroll to position [0, 0]
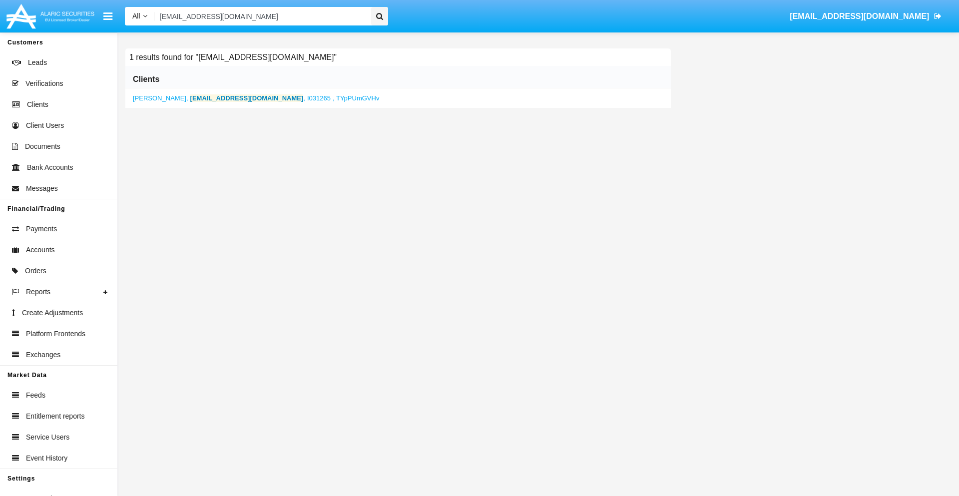
type input "[EMAIL_ADDRESS][DOMAIN_NAME]"
click at [201, 98] on b "[EMAIL_ADDRESS][DOMAIN_NAME]" at bounding box center [246, 97] width 113 height 7
